Goal: Task Accomplishment & Management: Manage account settings

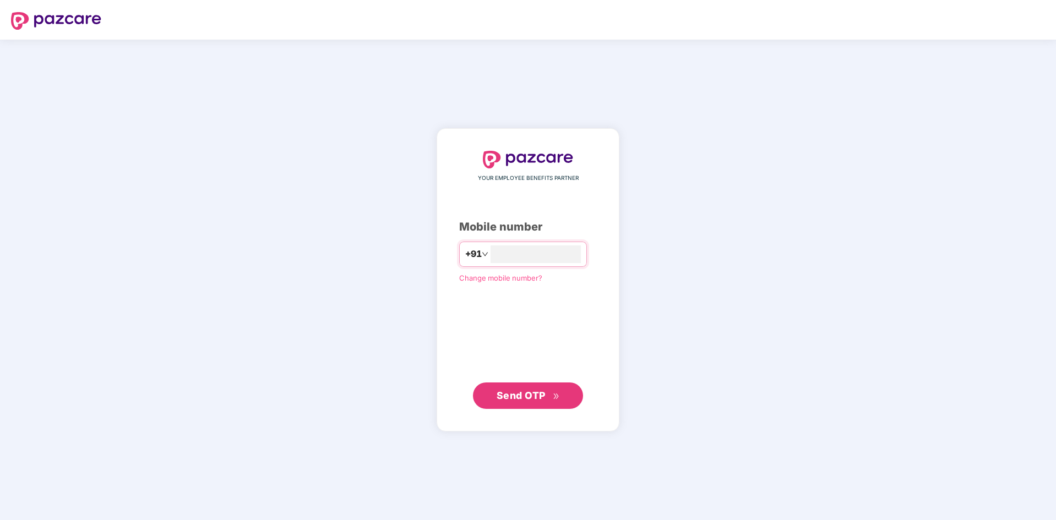
type input "**********"
click at [531, 392] on span "Send OTP" at bounding box center [520, 395] width 49 height 12
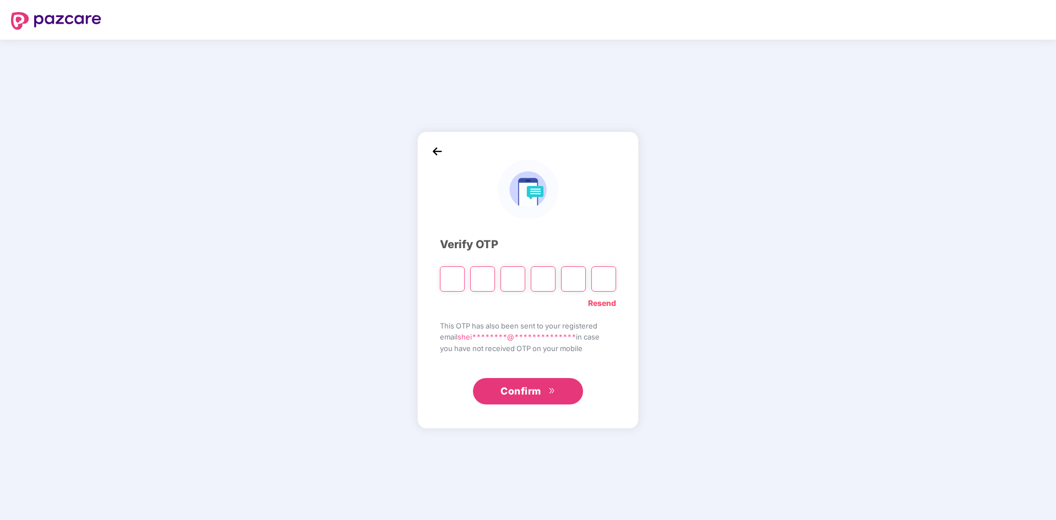
type input "*"
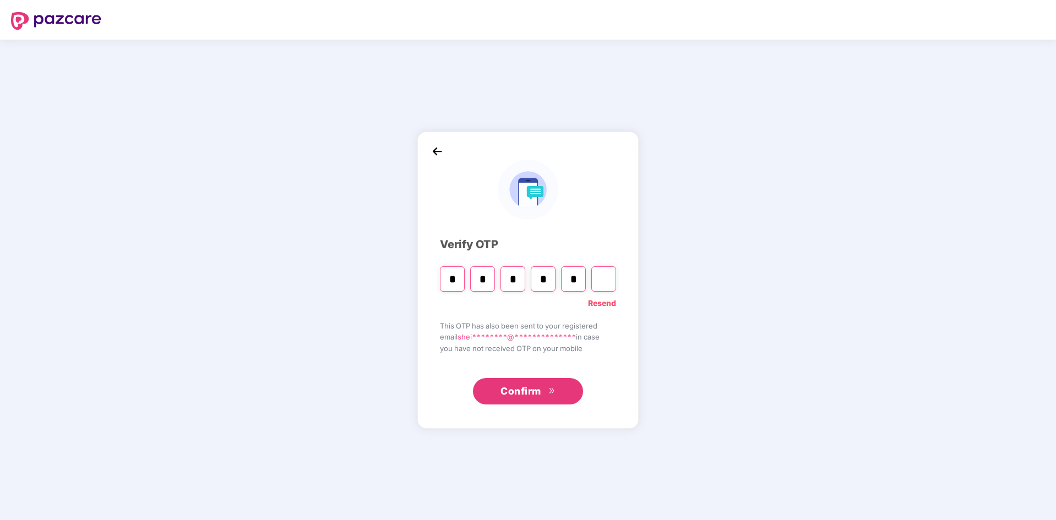
type input "*"
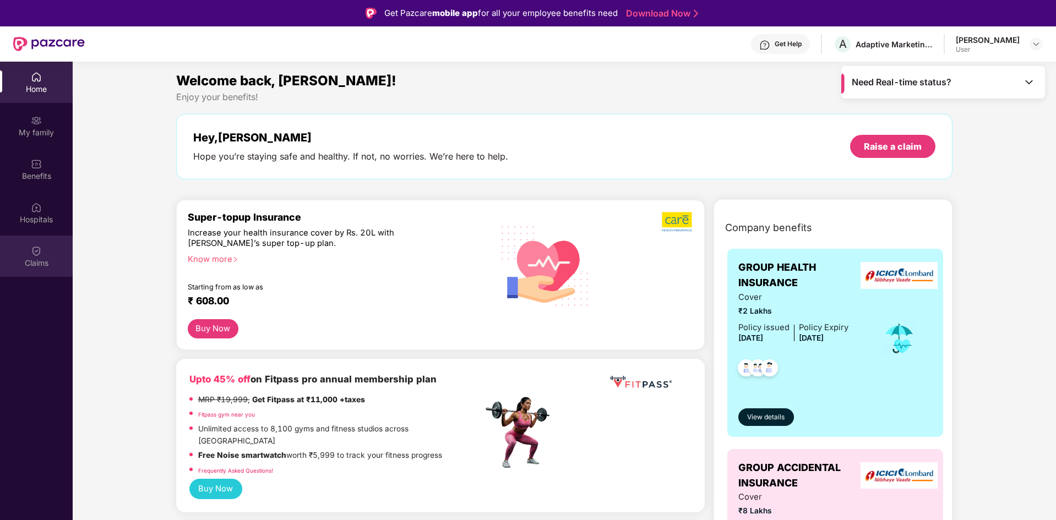
click at [37, 259] on div "Claims" at bounding box center [36, 263] width 73 height 11
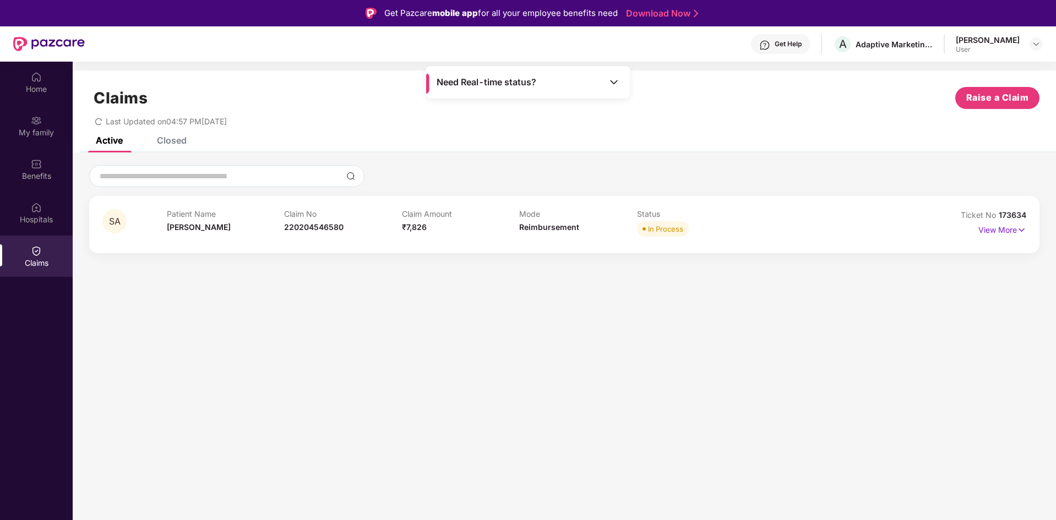
click at [37, 258] on div "Claims" at bounding box center [36, 263] width 73 height 11
click at [1035, 46] on img at bounding box center [1035, 44] width 9 height 9
click at [942, 74] on div "Logout" at bounding box center [984, 69] width 143 height 21
